Goal: Task Accomplishment & Management: Use online tool/utility

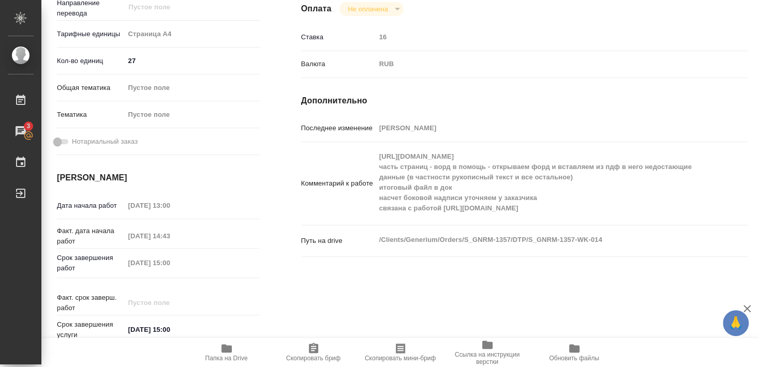
scroll to position [311, 0]
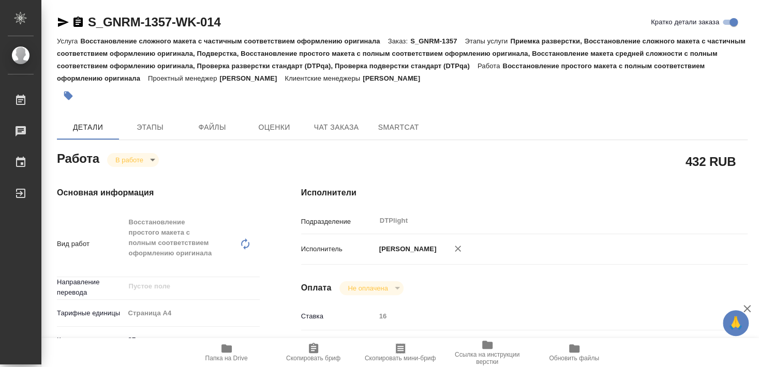
type textarea "x"
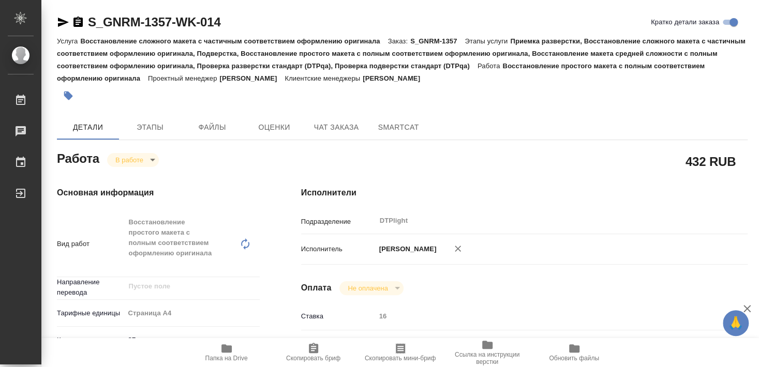
type textarea "x"
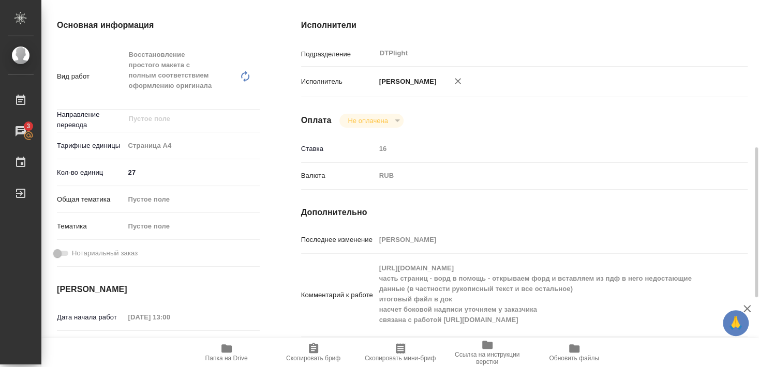
scroll to position [224, 0]
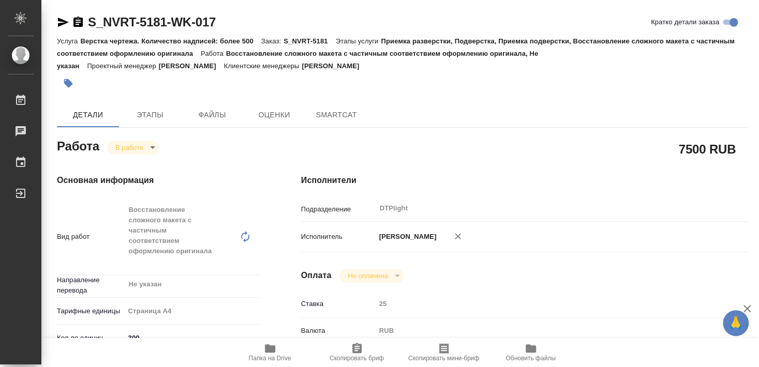
type textarea "x"
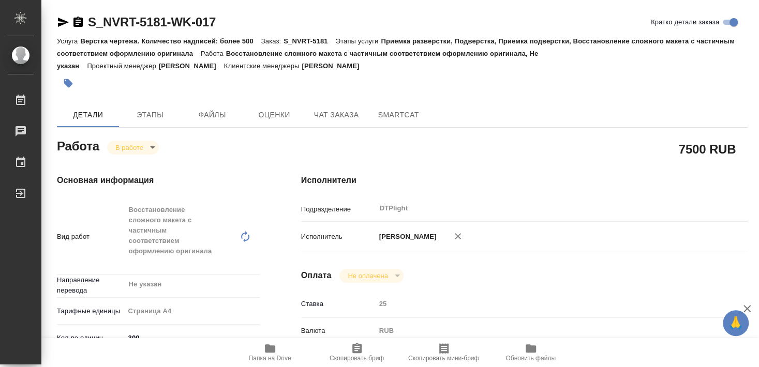
type textarea "x"
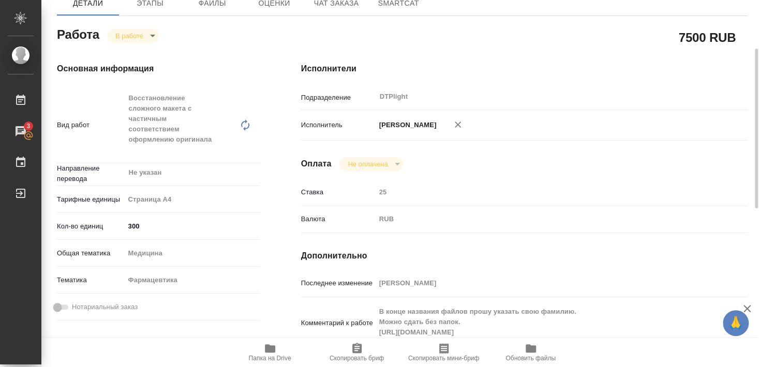
scroll to position [168, 0]
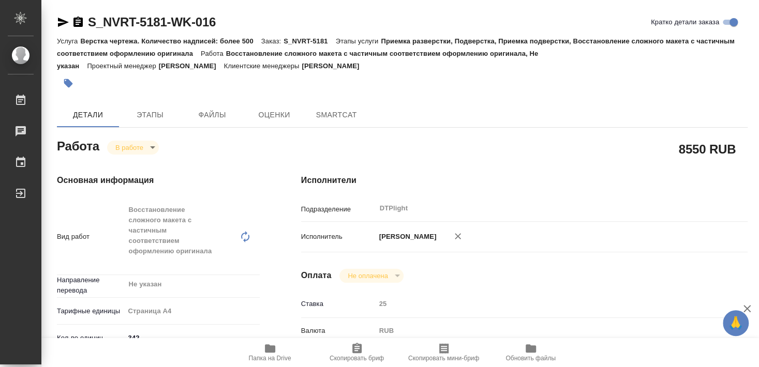
type textarea "x"
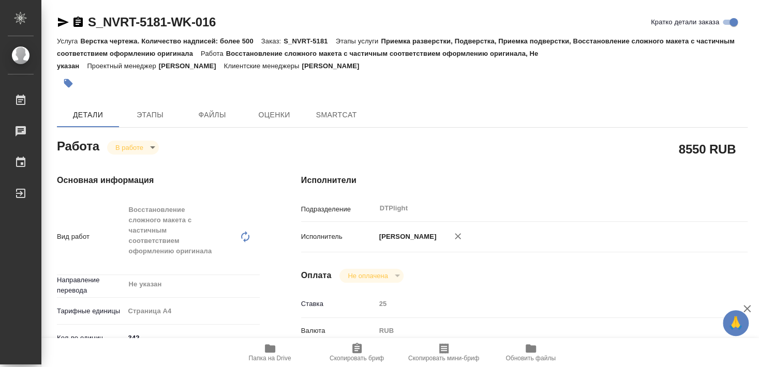
type textarea "x"
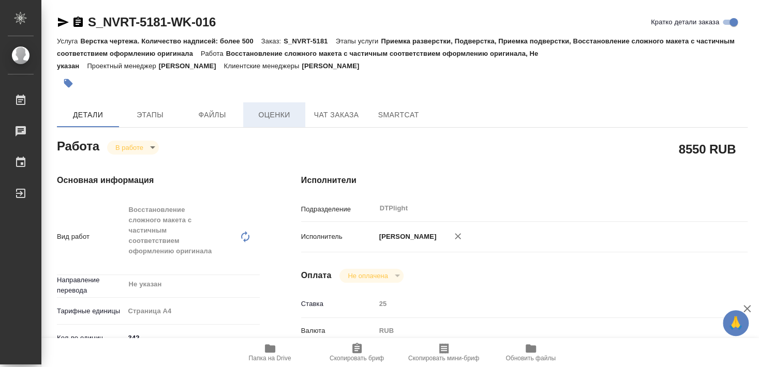
type textarea "x"
